Goal: Task Accomplishment & Management: Use online tool/utility

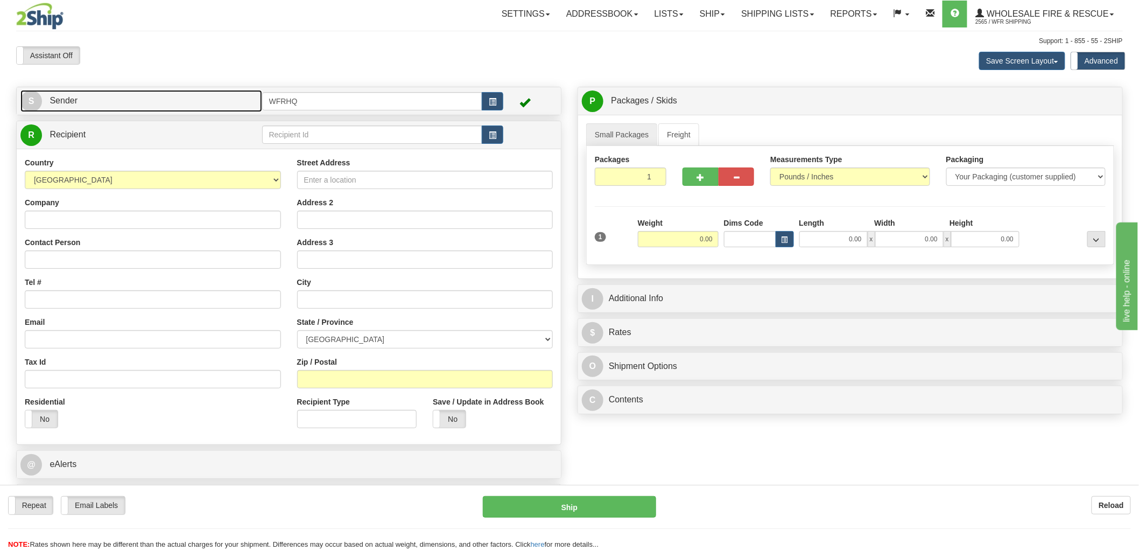
click at [239, 104] on link "S Sender" at bounding box center [141, 101] width 242 height 22
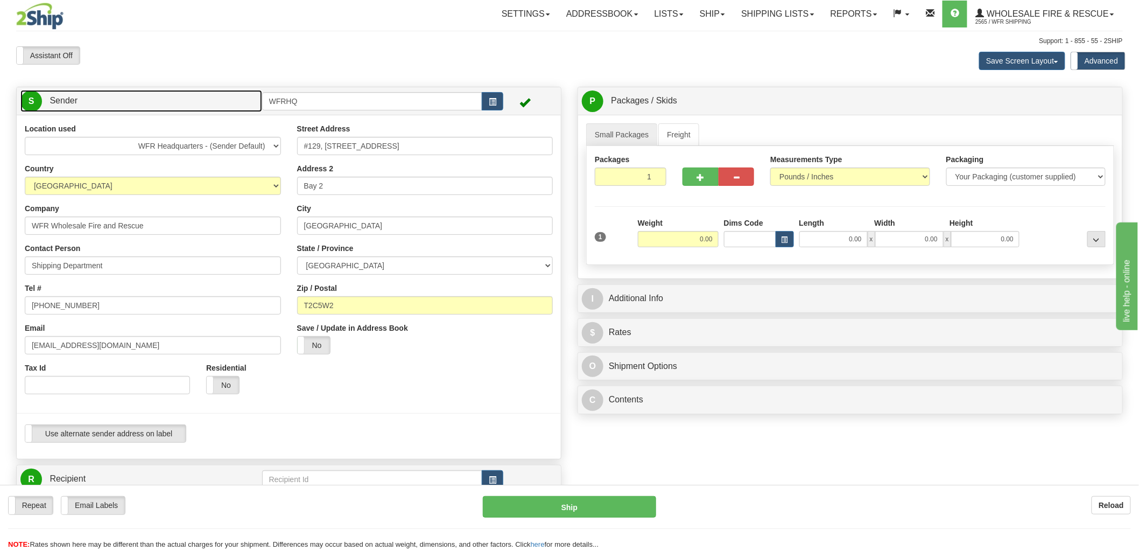
scroll to position [120, 0]
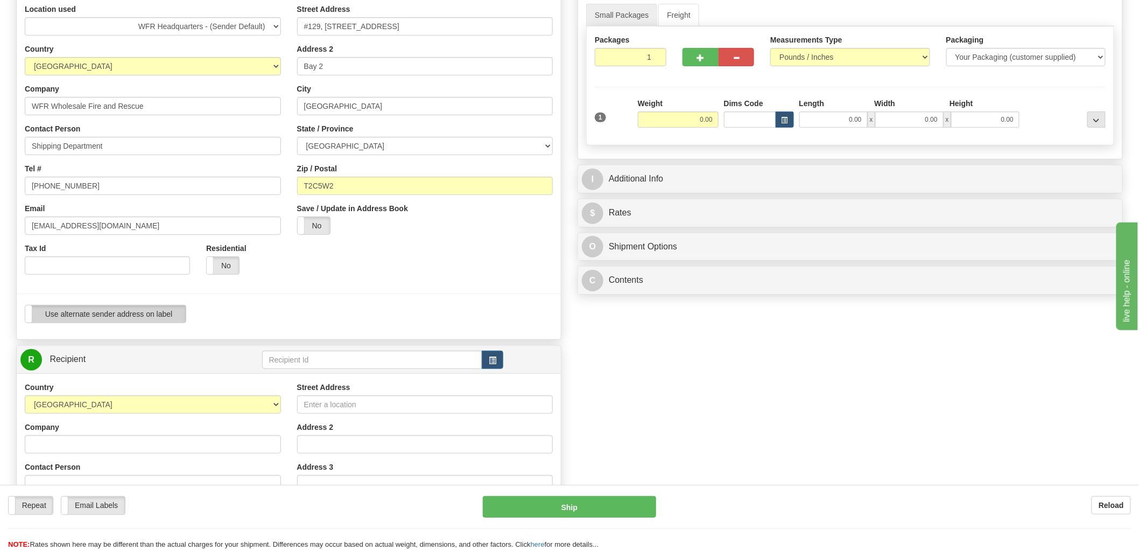
click at [142, 317] on label "Use alternate sender address on label" at bounding box center [105, 313] width 160 height 17
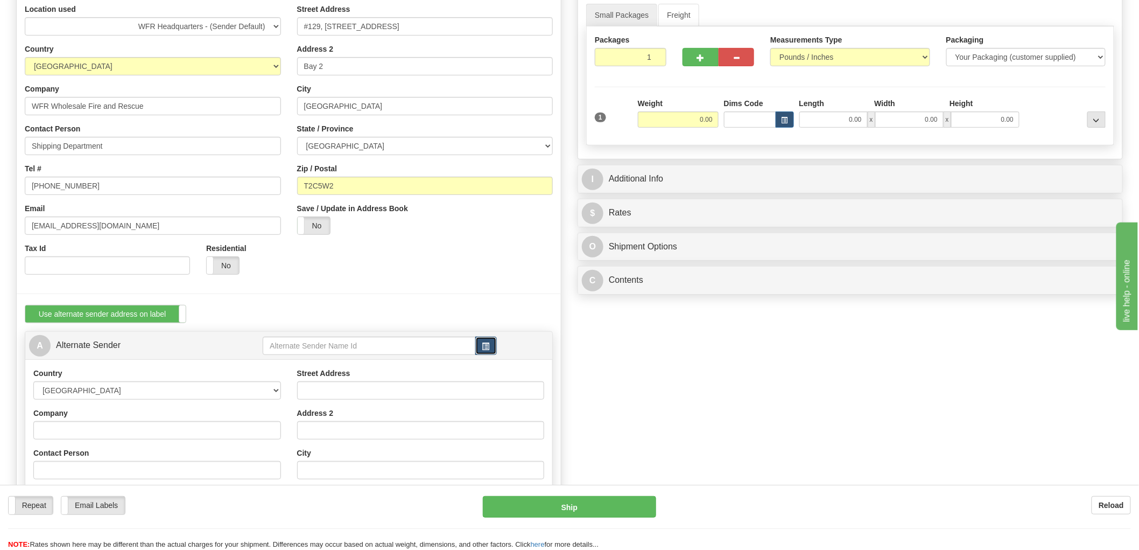
click at [492, 346] on button "button" at bounding box center [486, 346] width 22 height 18
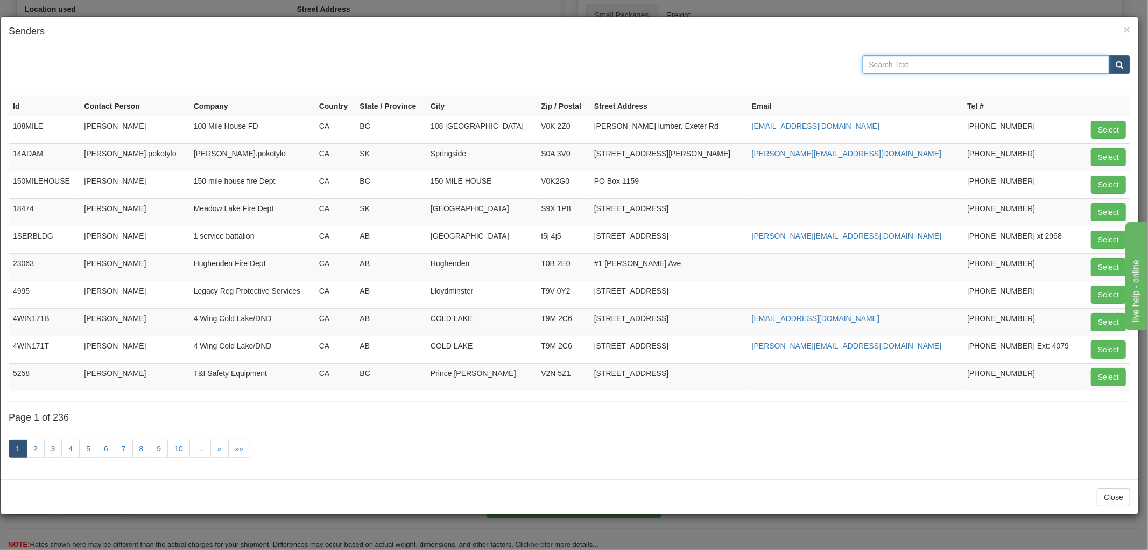
click at [887, 69] on input "text" at bounding box center [987, 64] width 248 height 18
type input "skeet"
click at [1109, 55] on button "submit" at bounding box center [1120, 64] width 22 height 18
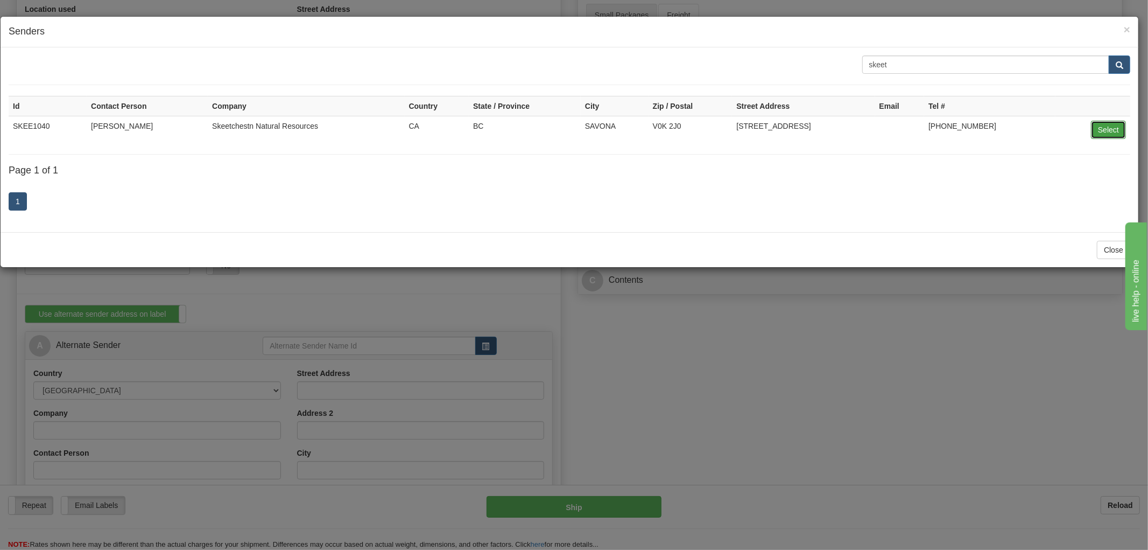
click at [1115, 133] on button "Select" at bounding box center [1108, 130] width 35 height 18
type input "SKEE1040"
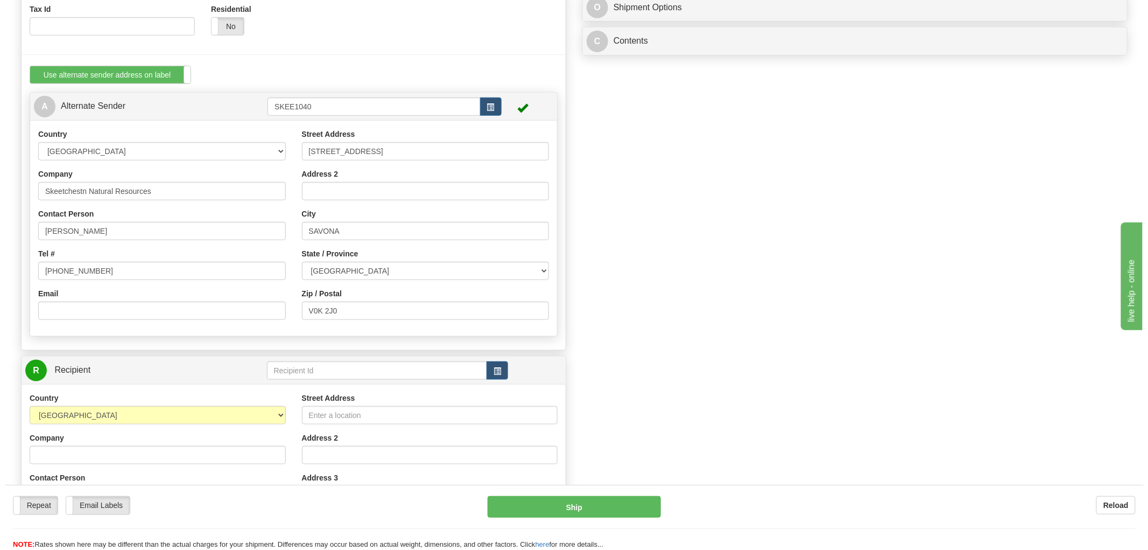
scroll to position [478, 0]
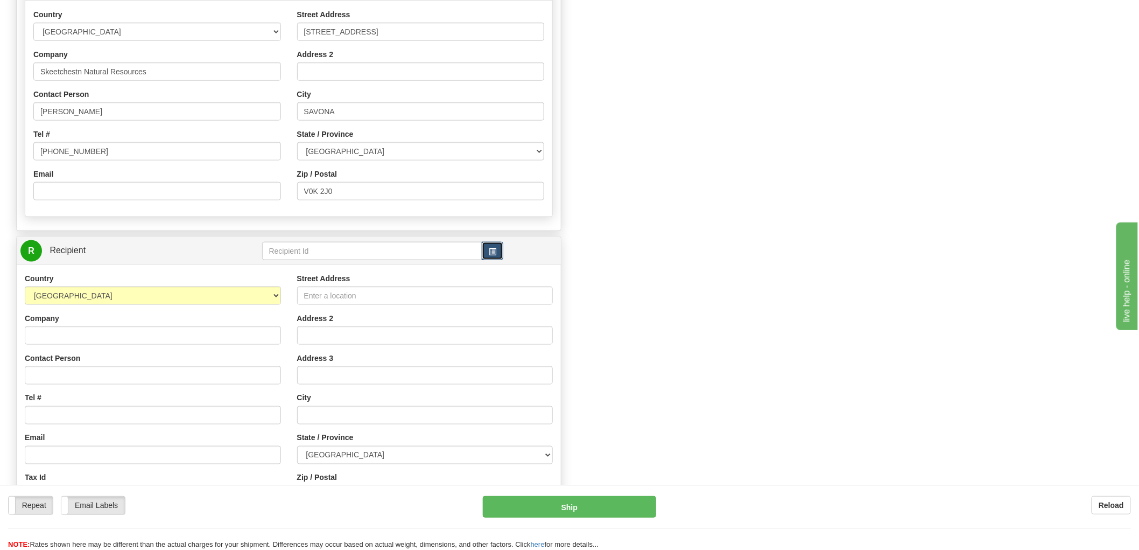
click at [494, 249] on span "button" at bounding box center [493, 251] width 8 height 7
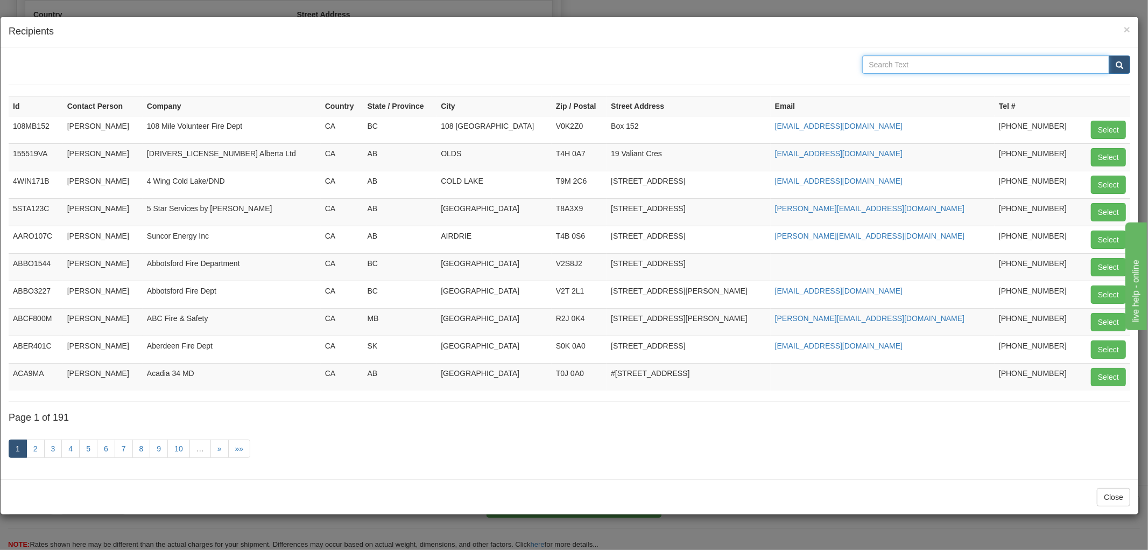
click at [909, 63] on input "text" at bounding box center [987, 64] width 248 height 18
type input "WFR"
click at [1109, 55] on button "submit" at bounding box center [1120, 64] width 22 height 18
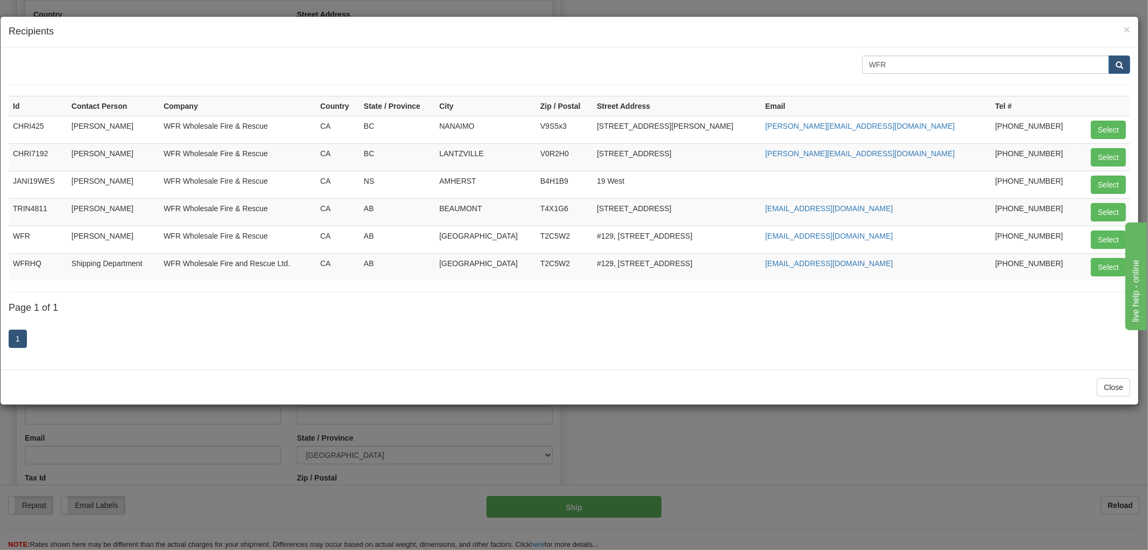
click at [159, 272] on td "Shipping Department" at bounding box center [113, 266] width 92 height 27
click at [1095, 266] on button "Select" at bounding box center [1108, 267] width 35 height 18
type input "WFRHQ"
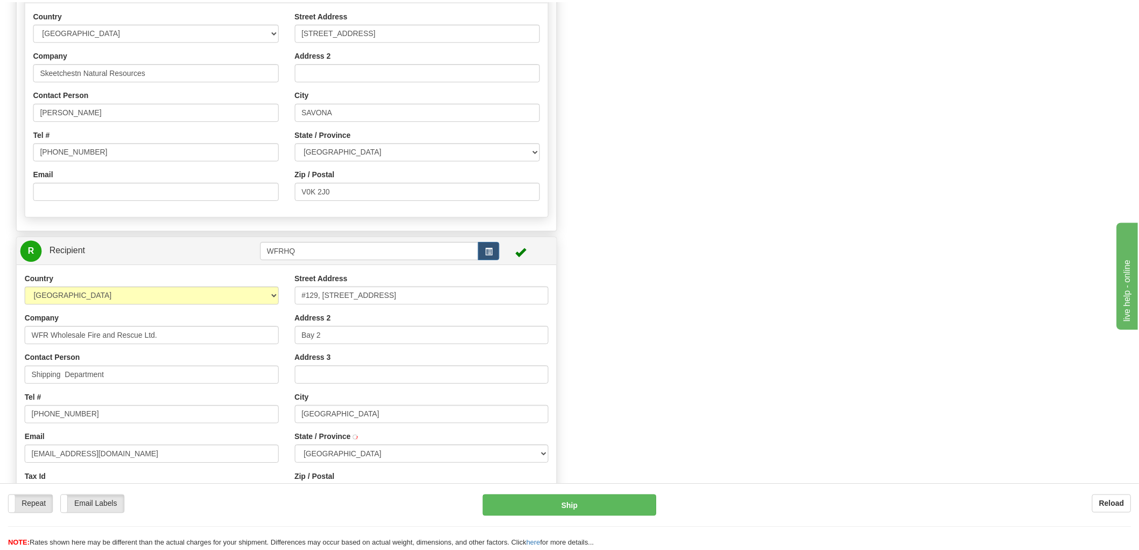
scroll to position [0, 0]
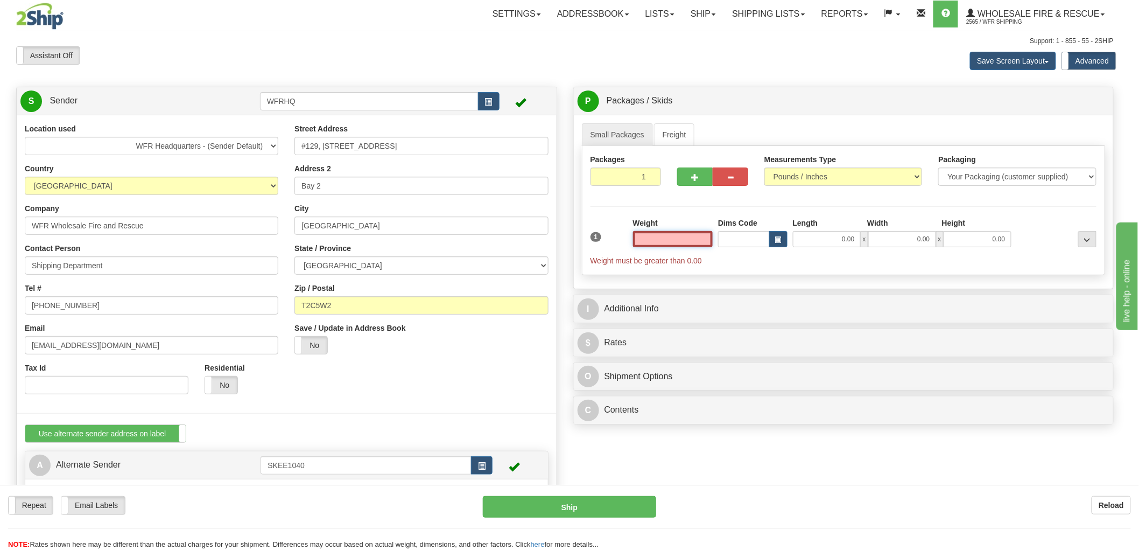
type input "[GEOGRAPHIC_DATA]"
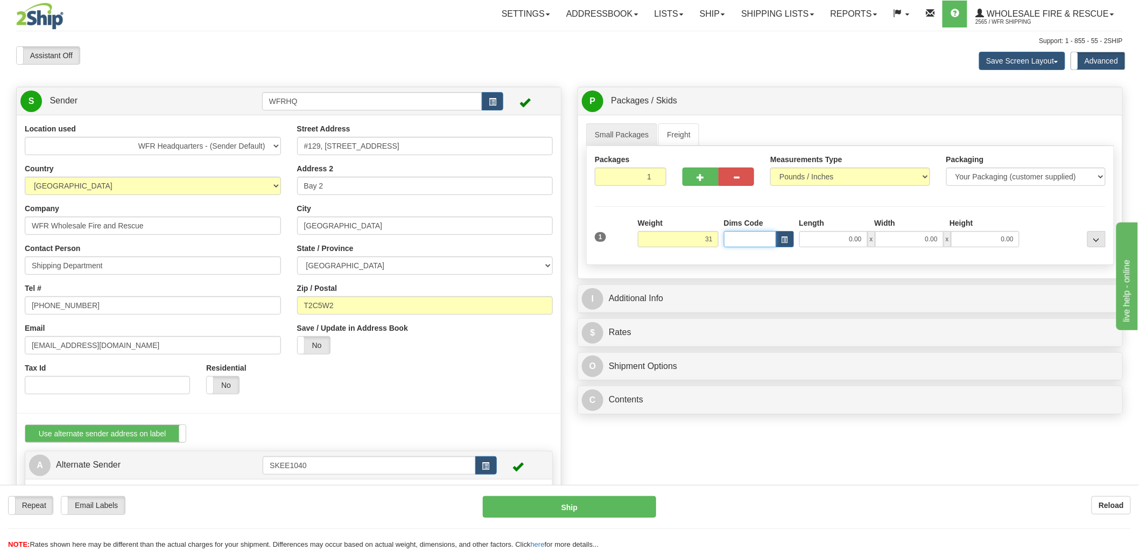
type input "31.00"
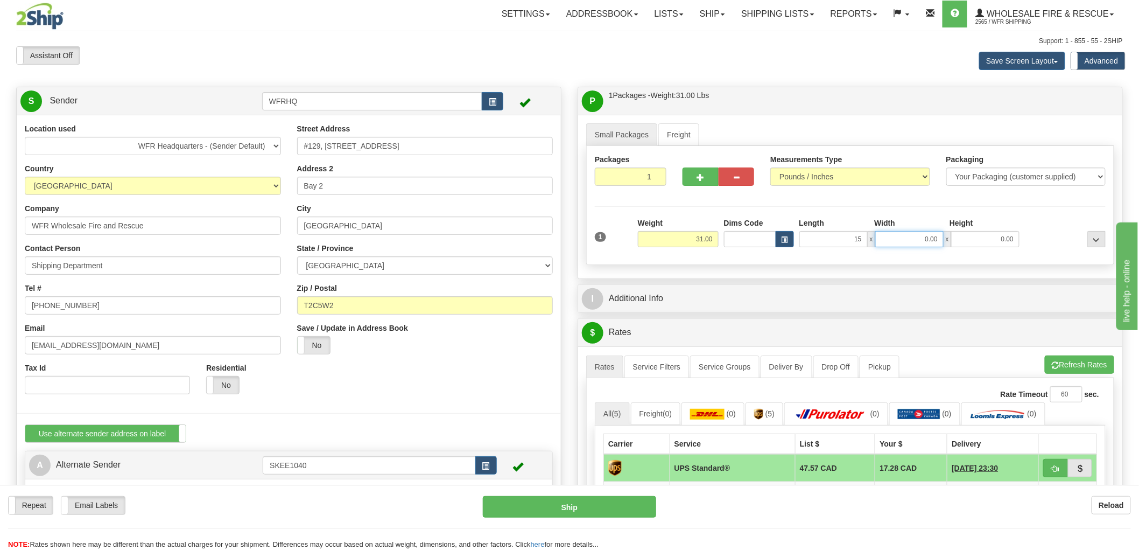
type input "15.00"
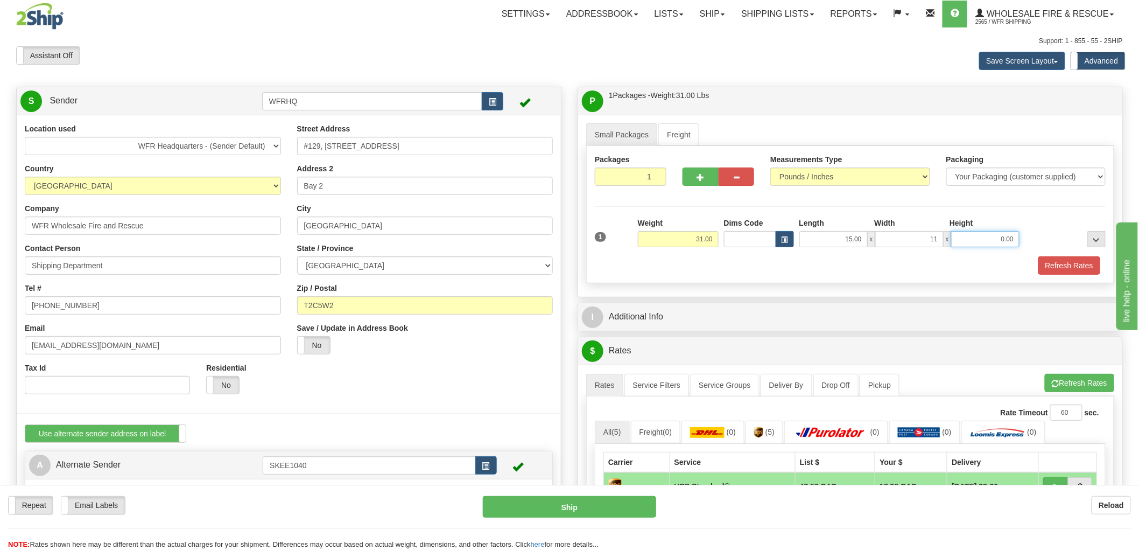
type input "11.00"
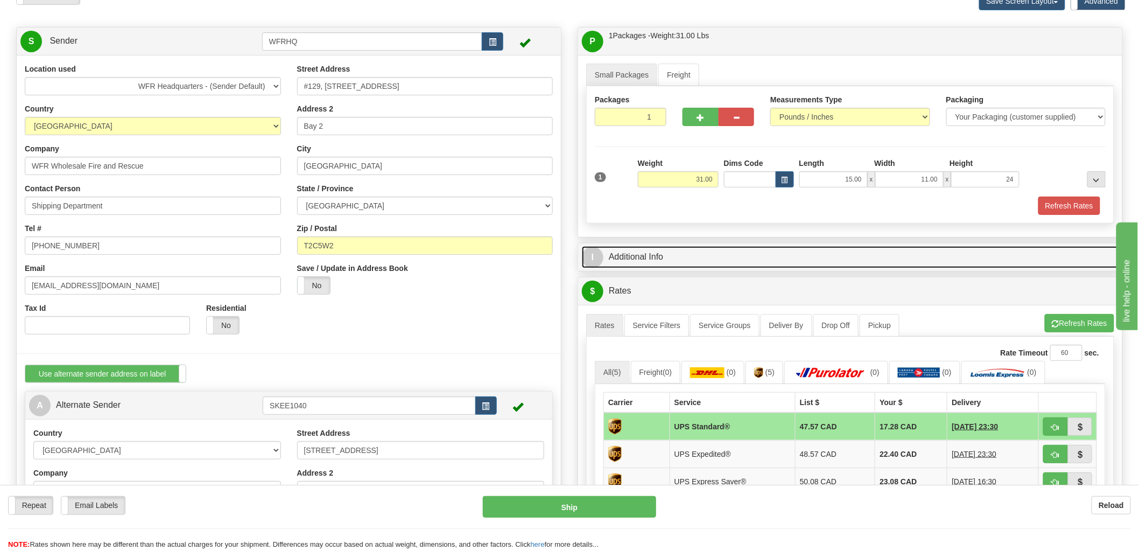
click at [653, 257] on link "I Additional Info" at bounding box center [850, 257] width 537 height 22
type input "24.00"
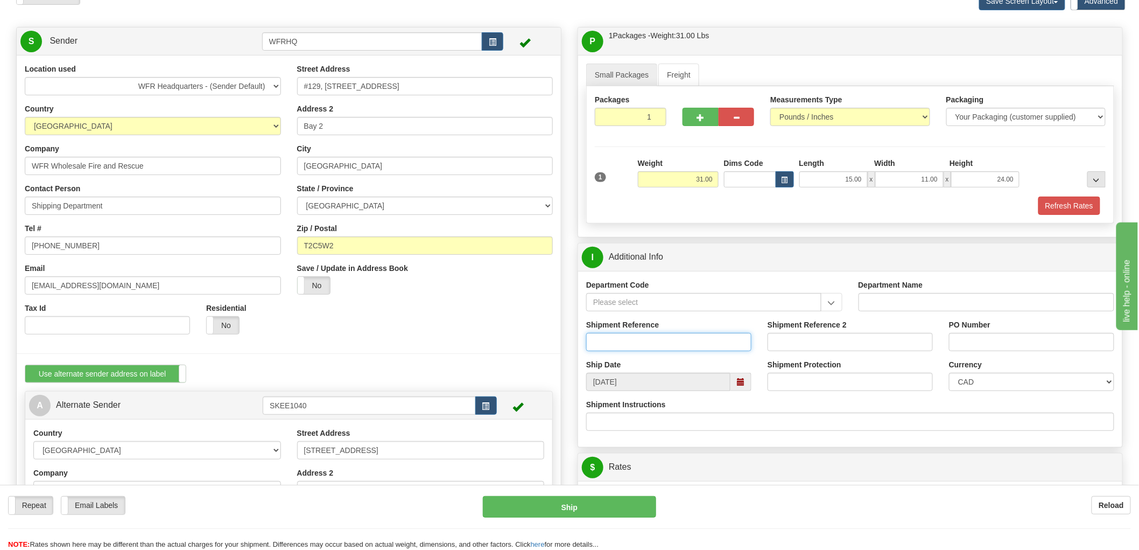
click at [656, 351] on input "Shipment Reference" at bounding box center [668, 342] width 165 height 18
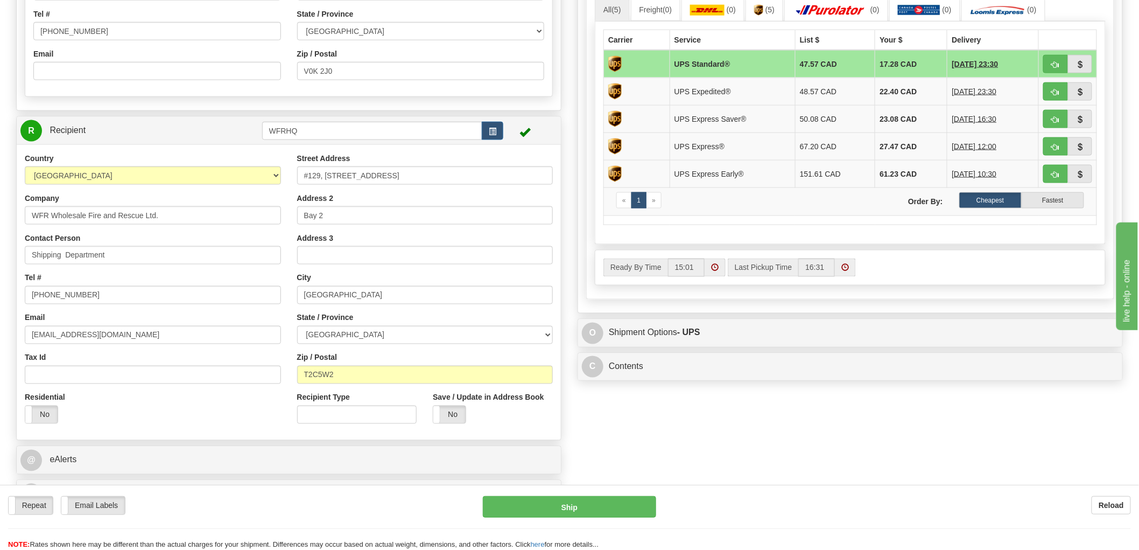
scroll to position [359, 0]
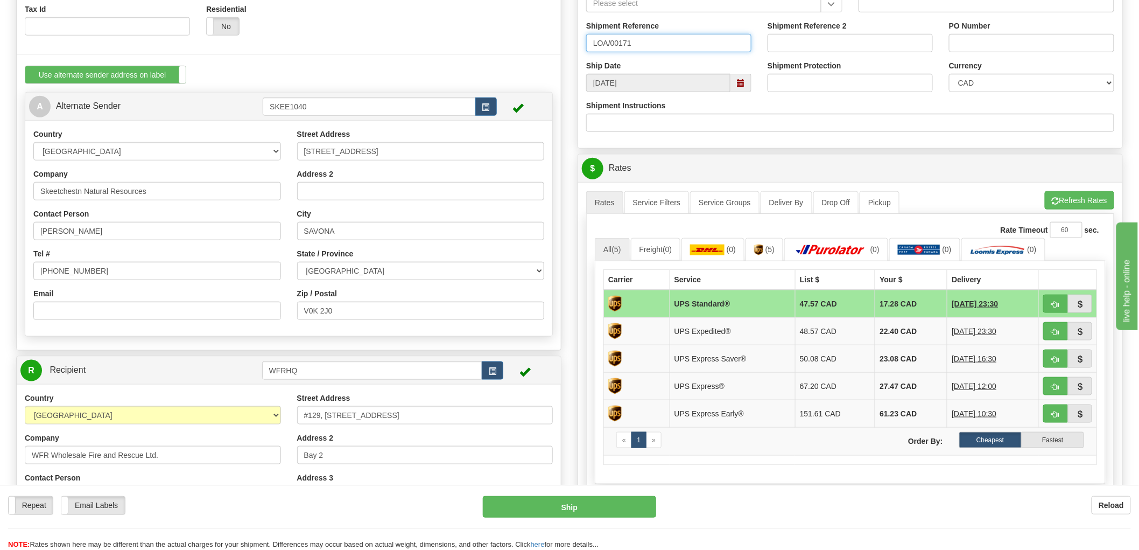
type input "LOA/00171"
click at [1095, 205] on button "Refresh Rates" at bounding box center [1079, 200] width 69 height 18
click at [1061, 304] on button "button" at bounding box center [1055, 304] width 25 height 18
type input "11"
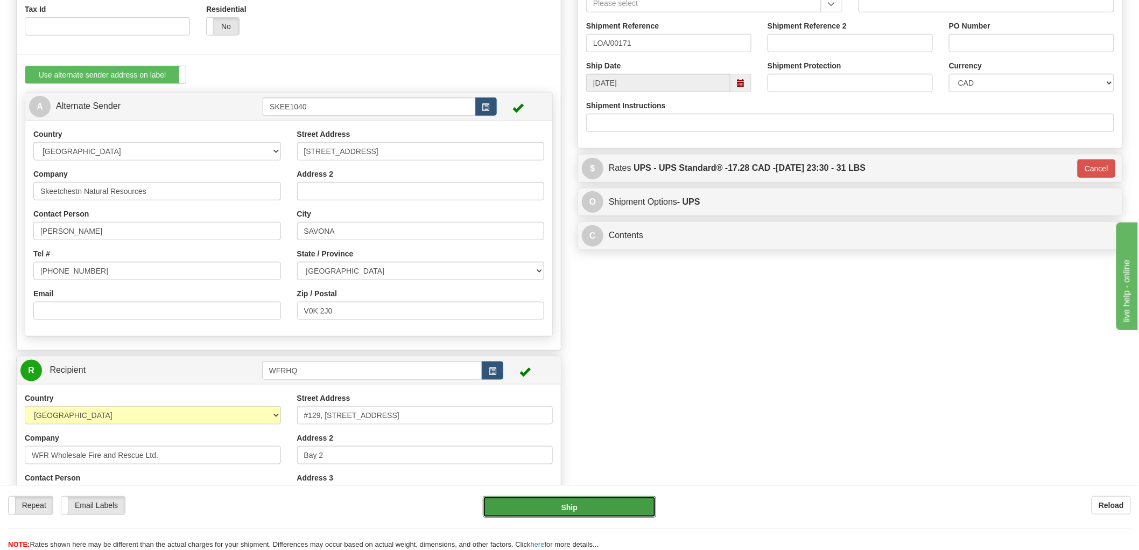
click at [613, 510] on button "Ship" at bounding box center [570, 507] width 174 height 22
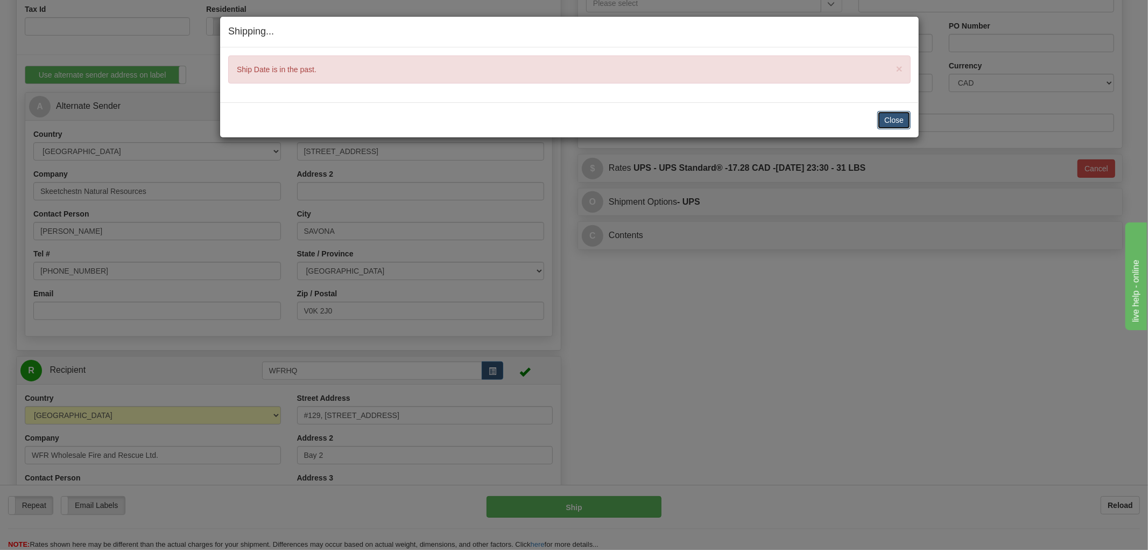
click at [892, 121] on button "Close" at bounding box center [894, 120] width 33 height 18
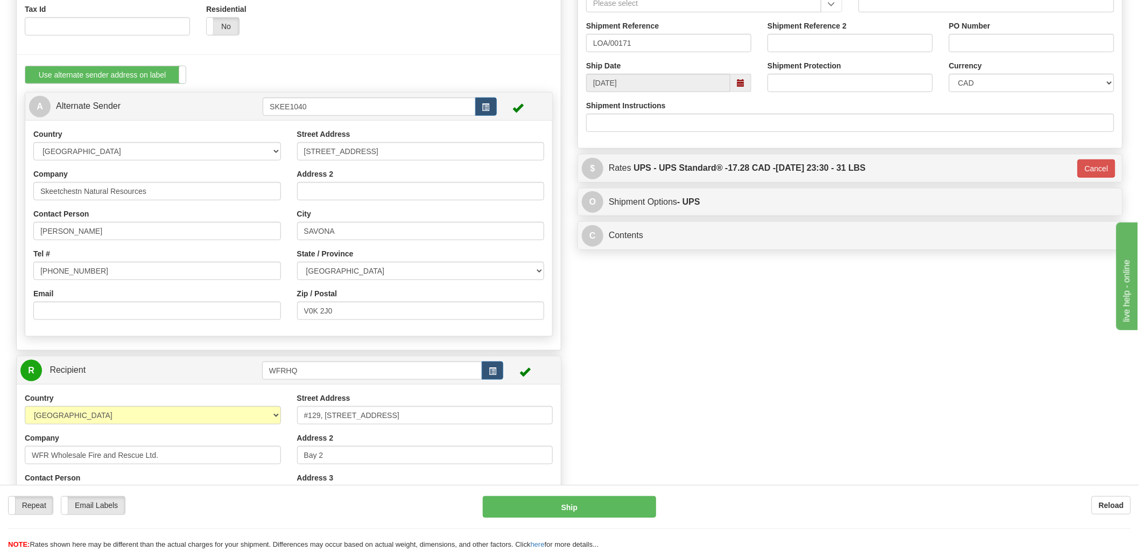
click at [727, 316] on div "S Sender WFRHQ" at bounding box center [569, 240] width 1123 height 1025
click at [744, 85] on span at bounding box center [741, 83] width 8 height 8
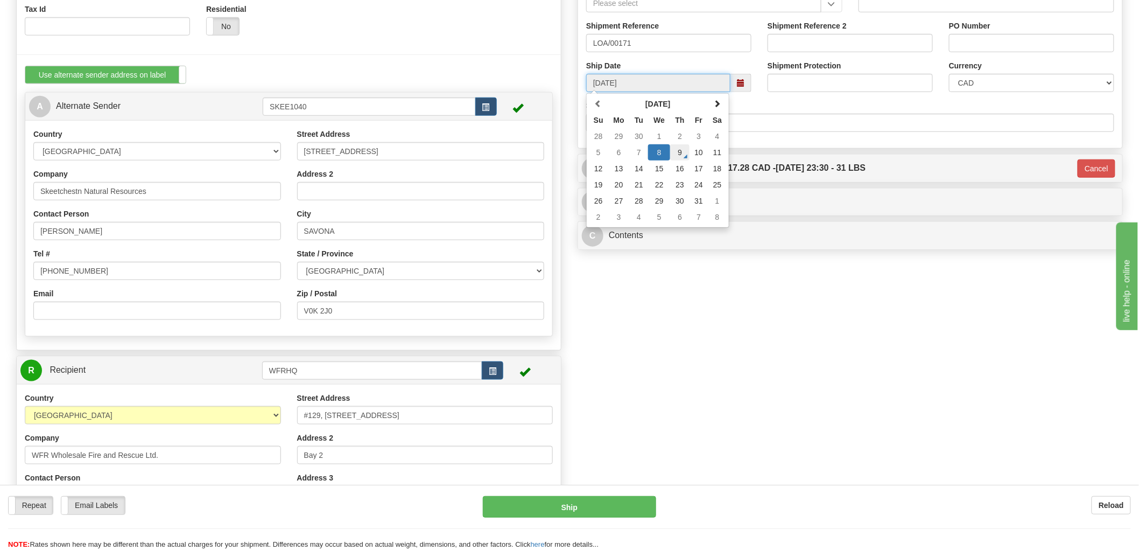
click at [683, 157] on td "9" at bounding box center [679, 152] width 19 height 16
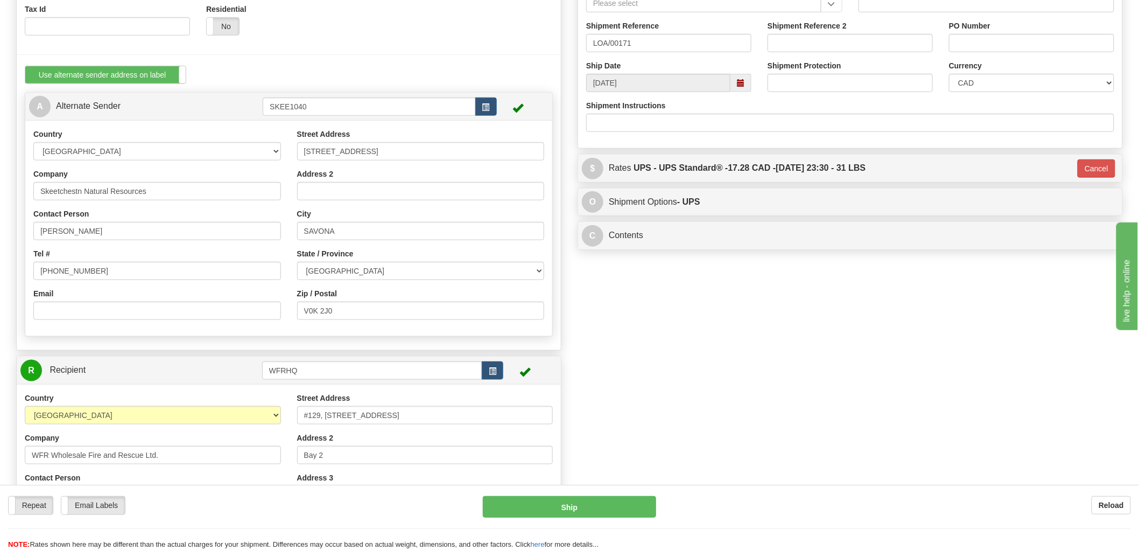
type input "[DATE]"
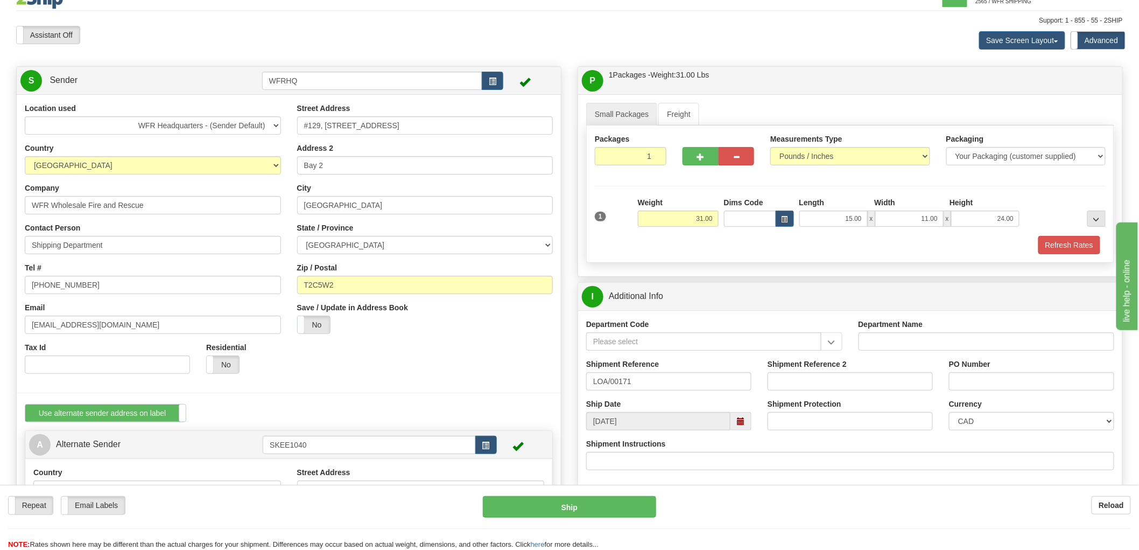
scroll to position [0, 0]
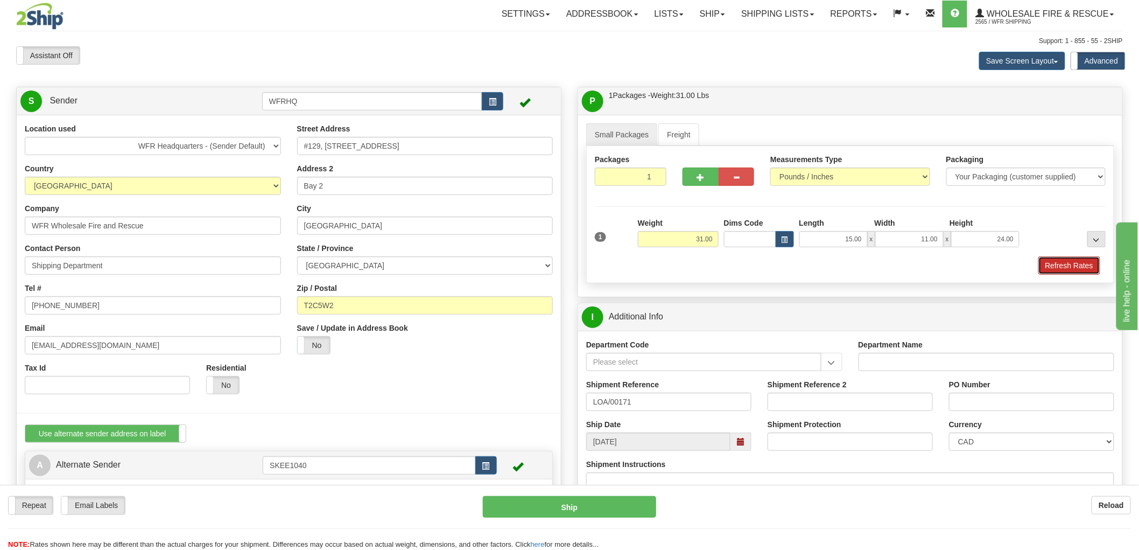
click at [1059, 260] on button "Refresh Rates" at bounding box center [1070, 265] width 62 height 18
type input "11"
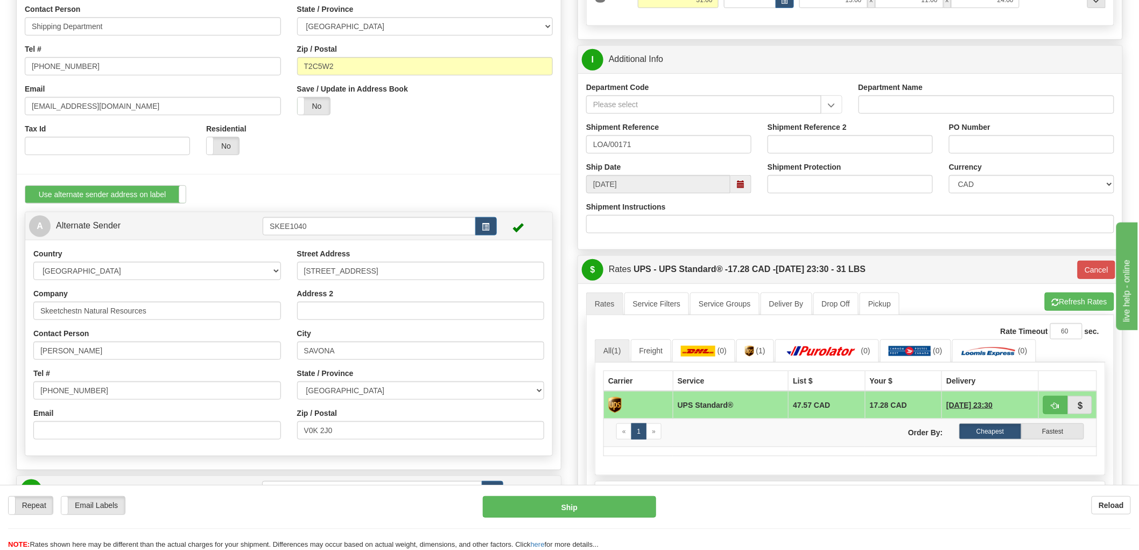
scroll to position [478, 0]
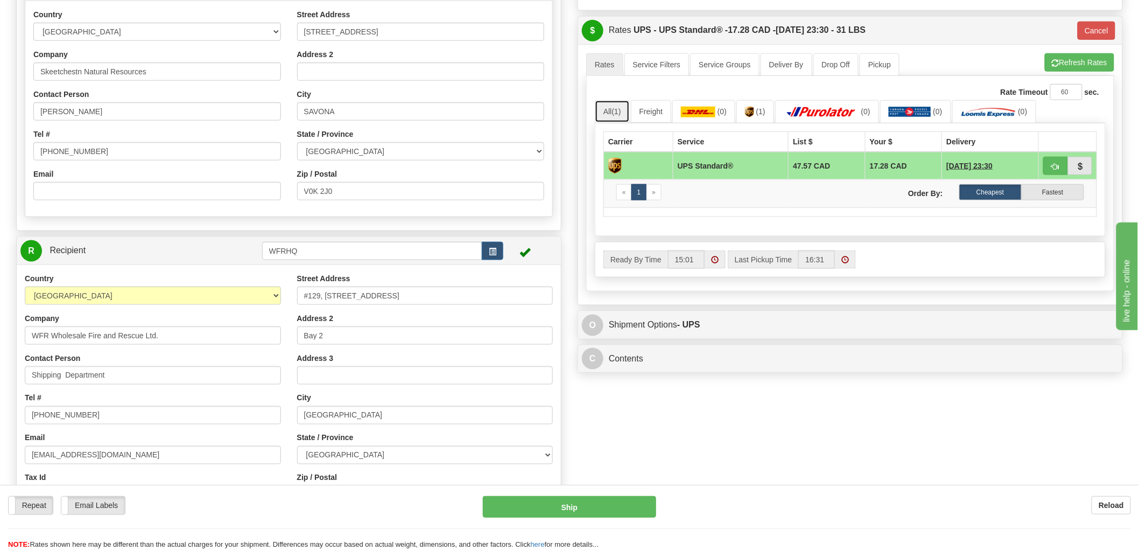
click at [615, 115] on span "(1)" at bounding box center [616, 111] width 9 height 9
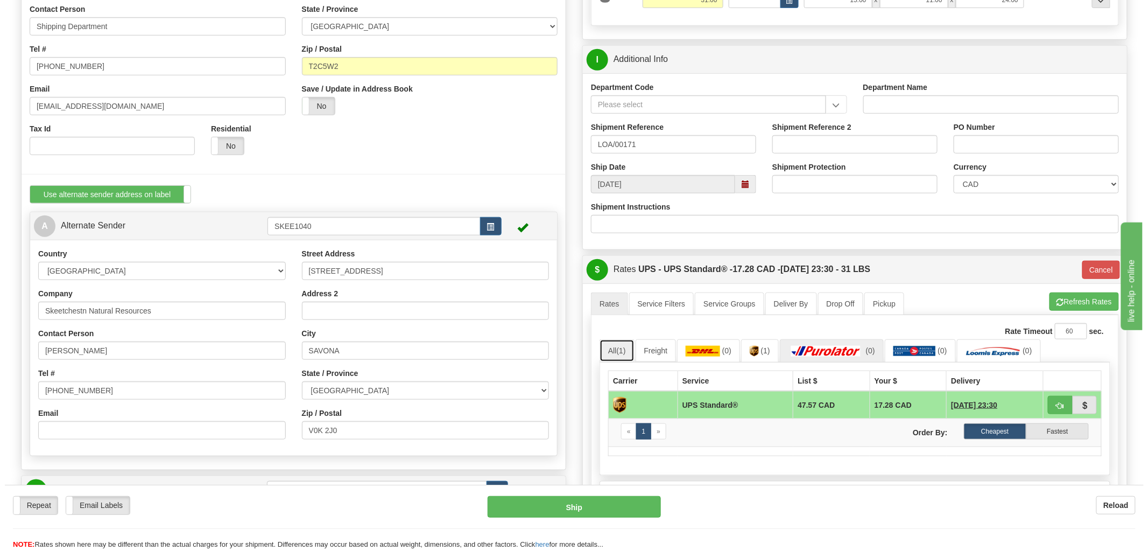
scroll to position [359, 0]
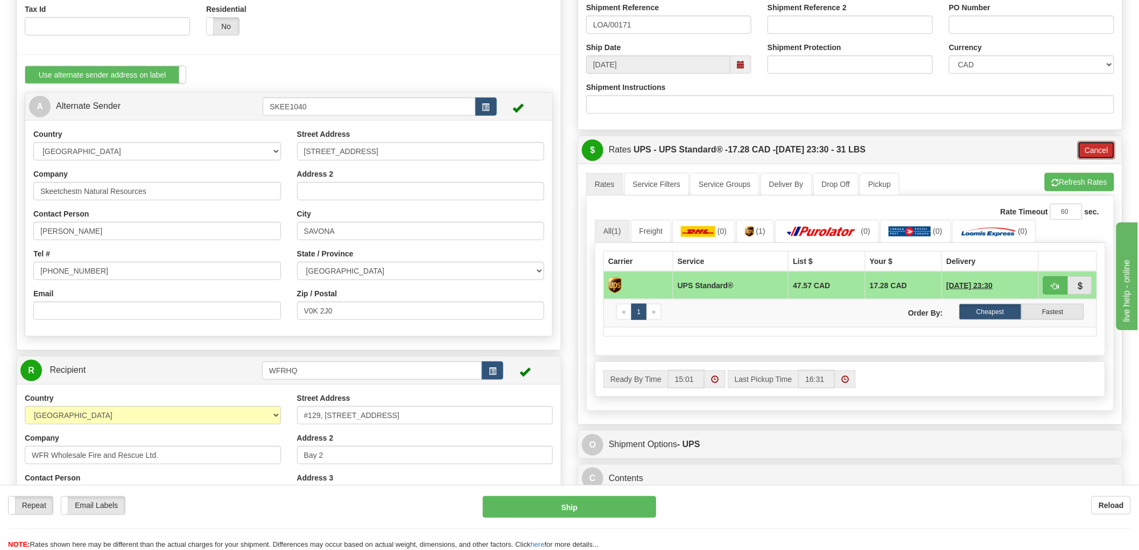
click at [1096, 151] on button "Cancel" at bounding box center [1097, 150] width 38 height 18
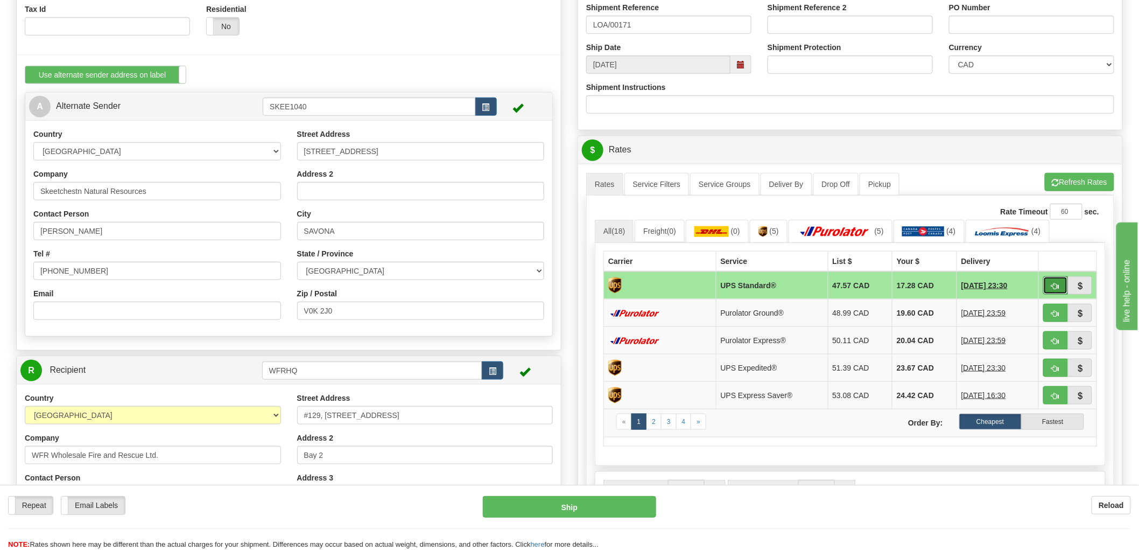
click at [1056, 283] on span "button" at bounding box center [1056, 286] width 8 height 7
type input "11"
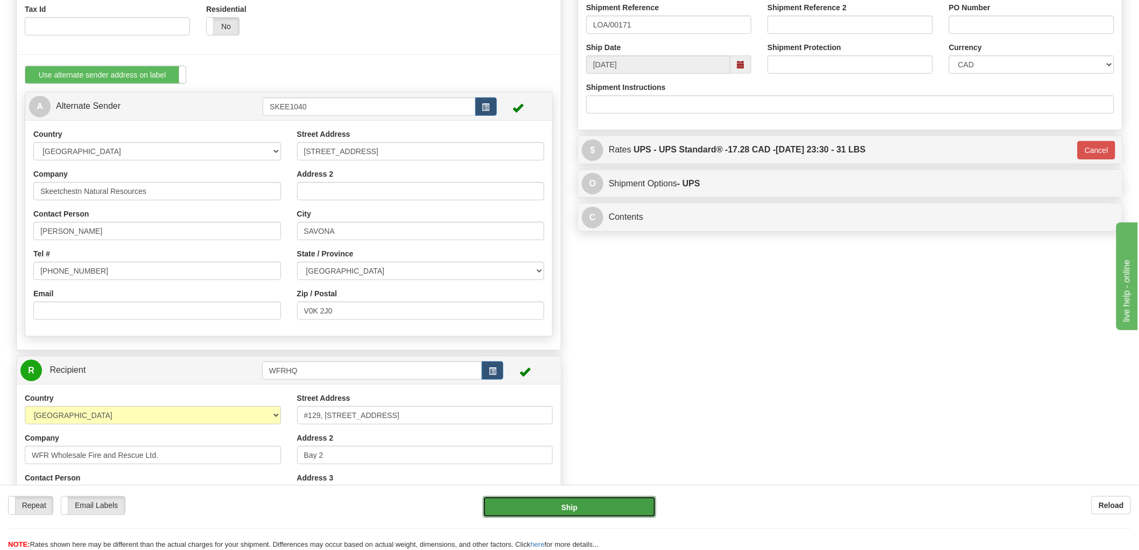
click at [562, 508] on button "Ship" at bounding box center [570, 507] width 174 height 22
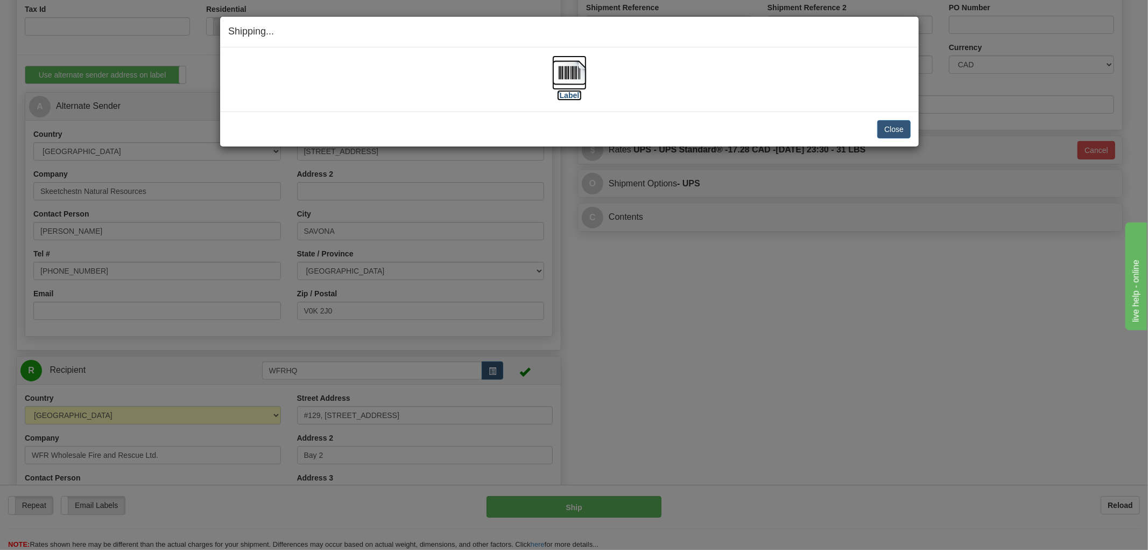
click at [566, 76] on img at bounding box center [569, 72] width 34 height 34
click at [665, 101] on div "[Label]" at bounding box center [569, 79] width 683 height 48
drag, startPoint x: 898, startPoint y: 129, endPoint x: 887, endPoint y: 129, distance: 10.8
click at [897, 129] on button "Close" at bounding box center [894, 129] width 33 height 18
